Goal: Information Seeking & Learning: Learn about a topic

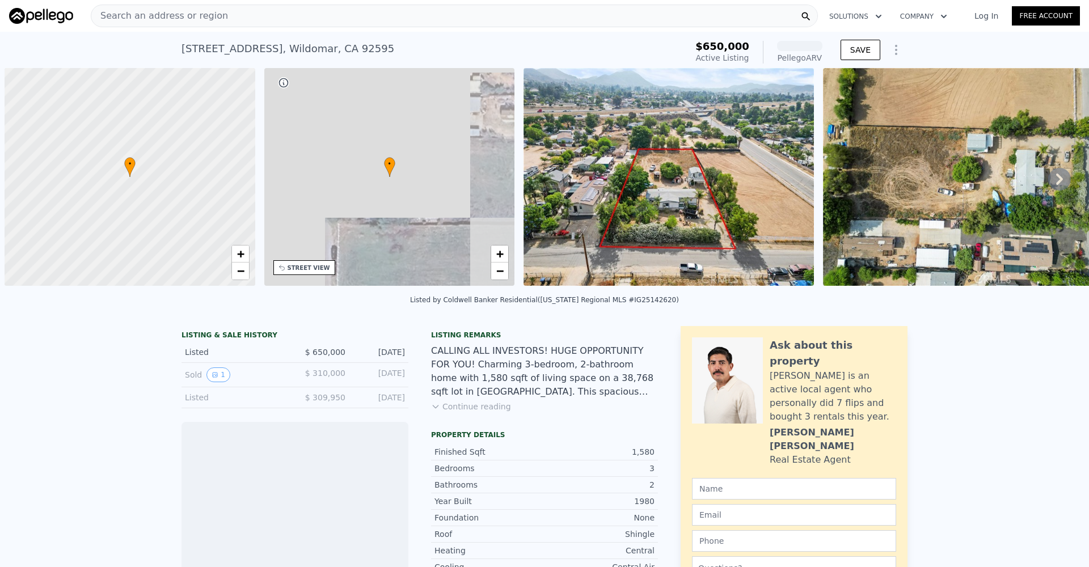
scroll to position [0, 5]
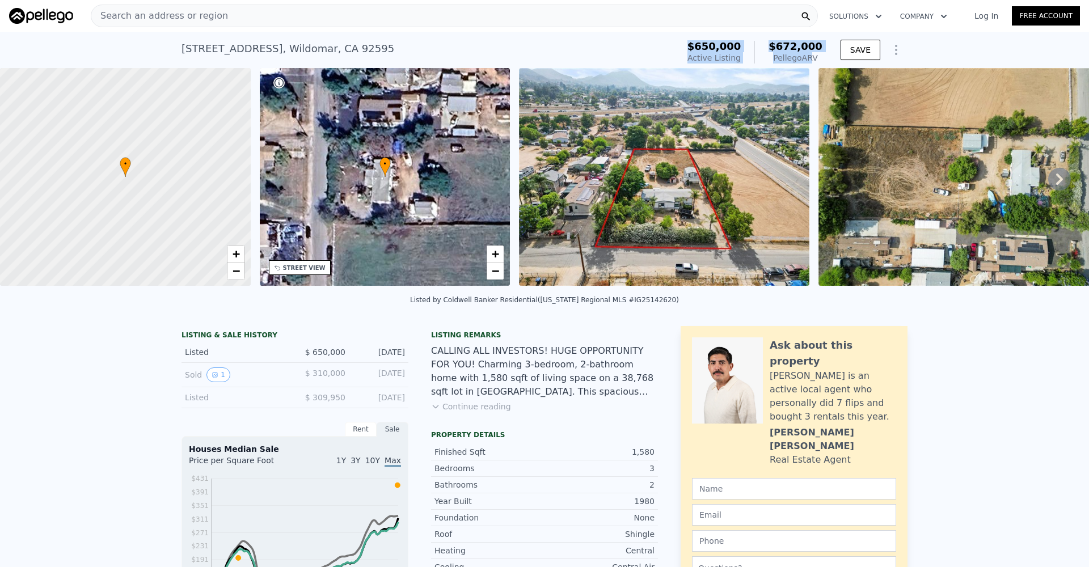
drag, startPoint x: 699, startPoint y: 48, endPoint x: 809, endPoint y: 57, distance: 110.4
click at [809, 57] on div "$650,000 Active Listing $672,000 Pellego ARV" at bounding box center [755, 52] width 135 height 23
click at [809, 57] on div "Pellego ARV" at bounding box center [796, 57] width 54 height 11
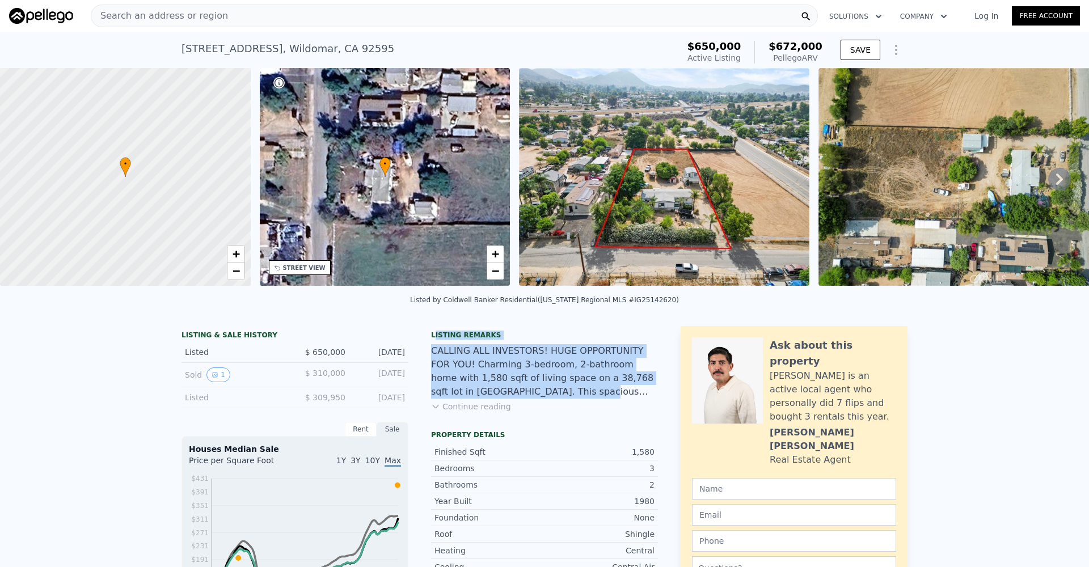
drag, startPoint x: 436, startPoint y: 334, endPoint x: 553, endPoint y: 392, distance: 129.9
click at [553, 392] on div "Listing remarks CALLING ALL INVESTORS! HUGE OPPORTUNITY FOR YOU! Charming 3-bed…" at bounding box center [544, 378] width 227 height 95
click at [553, 392] on div "CALLING ALL INVESTORS! HUGE OPPORTUNITY FOR YOU! Charming 3-bedroom, 2-bathroom…" at bounding box center [544, 371] width 227 height 54
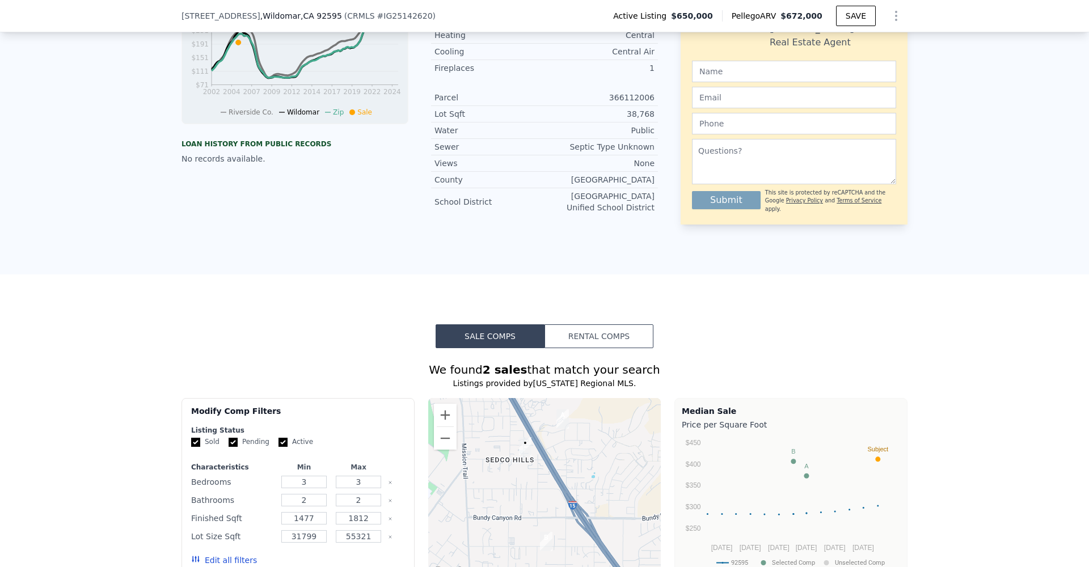
scroll to position [630, 0]
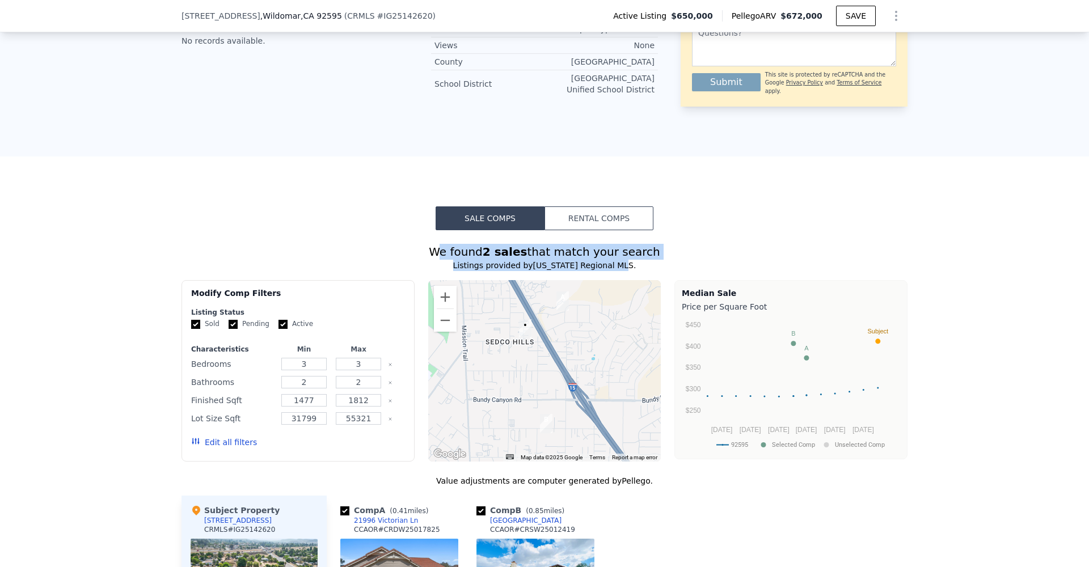
drag, startPoint x: 454, startPoint y: 251, endPoint x: 621, endPoint y: 267, distance: 168.1
click at [621, 267] on div "We found 2 sales that match your search Listings provided by [US_STATE] Regiona…" at bounding box center [545, 562] width 726 height 637
click at [621, 267] on div "Listings provided by [US_STATE] Regional MLS ." at bounding box center [545, 265] width 726 height 11
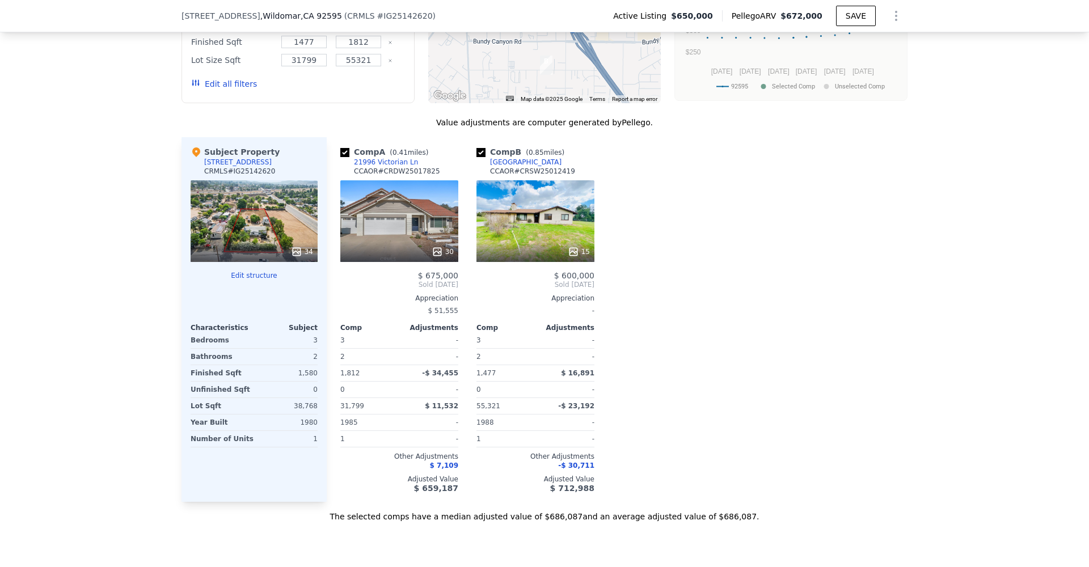
scroll to position [993, 0]
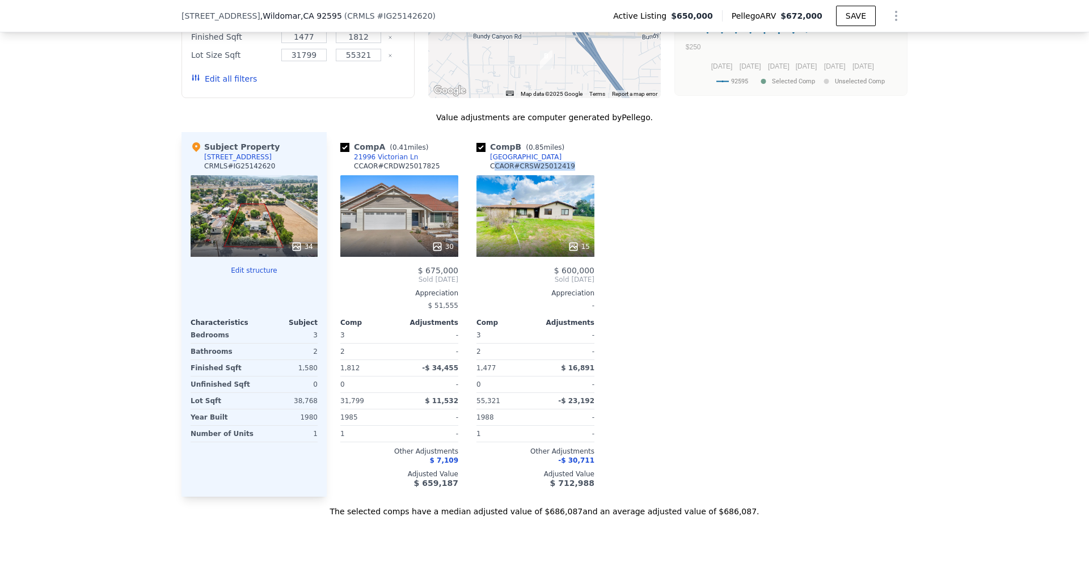
drag, startPoint x: 496, startPoint y: 168, endPoint x: 571, endPoint y: 168, distance: 74.3
click at [571, 168] on div "CCAOR # CRSW25012419" at bounding box center [532, 166] width 85 height 9
drag, startPoint x: 572, startPoint y: 165, endPoint x: 500, endPoint y: 166, distance: 71.5
click at [500, 166] on div "Comp B ( 0.85 miles) [STREET_ADDRESS] CCAOR # CRSW25012419" at bounding box center [536, 158] width 118 height 34
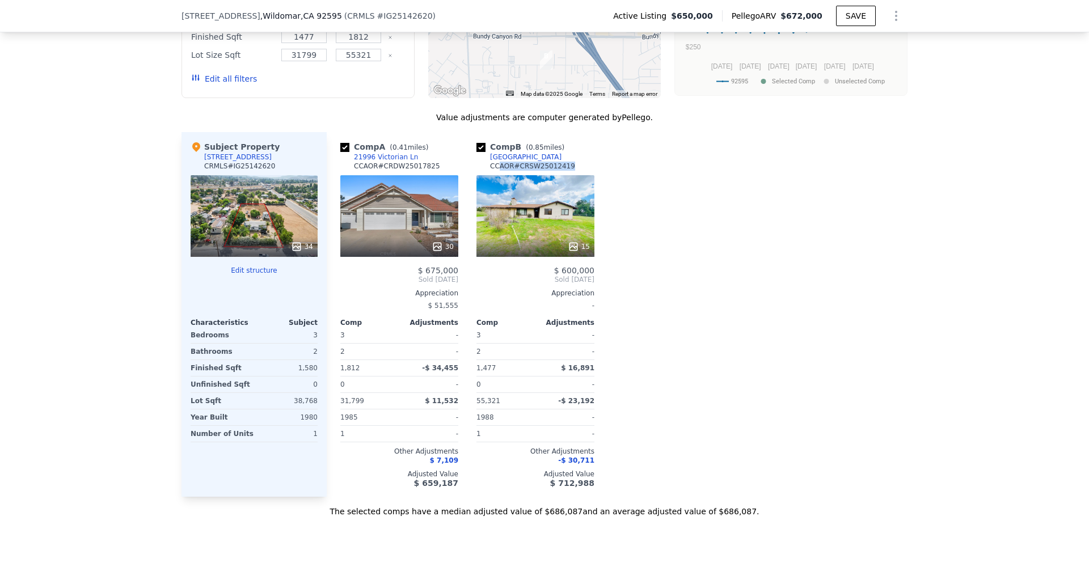
click at [500, 166] on div "CCAOR # CRSW25012419" at bounding box center [532, 166] width 85 height 9
click at [311, 416] on div "1980" at bounding box center [286, 418] width 61 height 16
click at [311, 402] on div "38,768" at bounding box center [286, 401] width 61 height 16
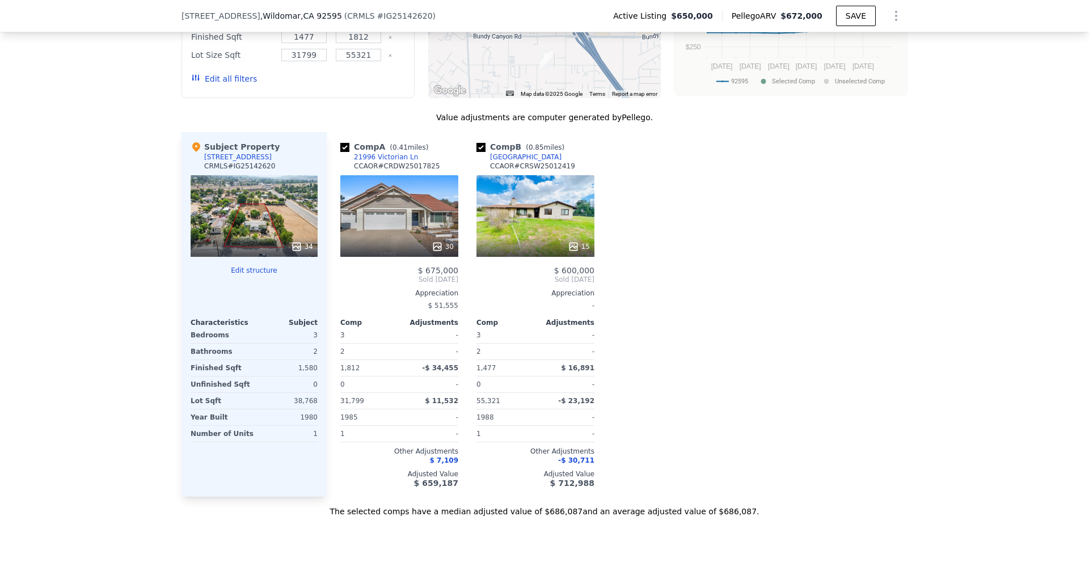
click at [308, 383] on div "0" at bounding box center [286, 385] width 61 height 16
click at [305, 363] on div "1,580" at bounding box center [286, 368] width 61 height 16
click at [315, 350] on div "2" at bounding box center [286, 352] width 61 height 16
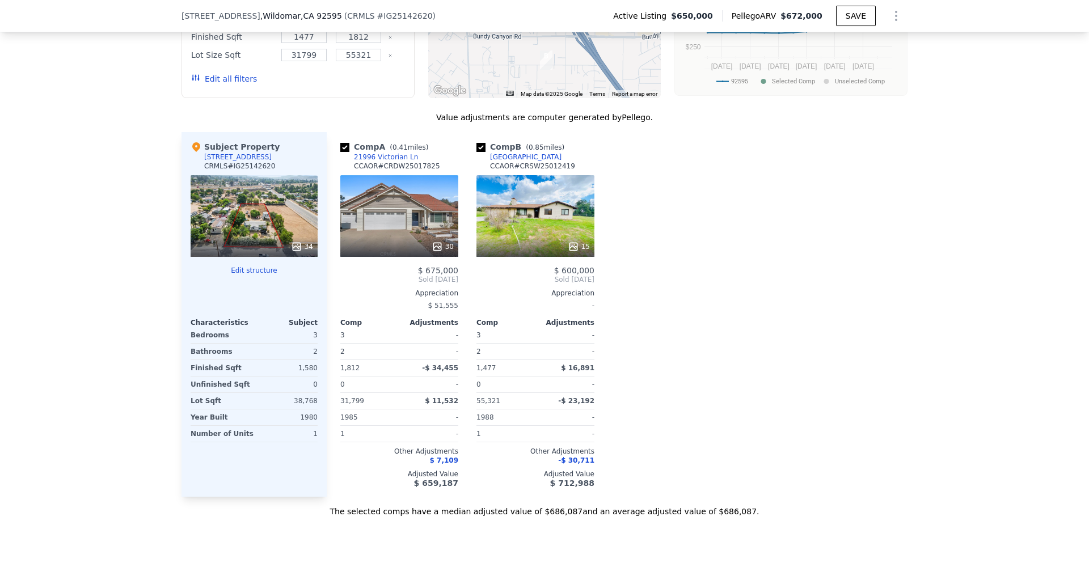
click at [318, 339] on div "Subject Property [STREET_ADDRESS] # IG25142620 34 Edit structure Characteristic…" at bounding box center [254, 314] width 145 height 365
click at [315, 334] on div "3" at bounding box center [286, 335] width 61 height 16
click at [836, 300] on div "Comp A ( 0.41 miles) 21996 Victorian Ln CCAOR # CRDW25017825 30 $ 675,000 Sold …" at bounding box center [617, 314] width 581 height 365
